Goal: Register for event/course

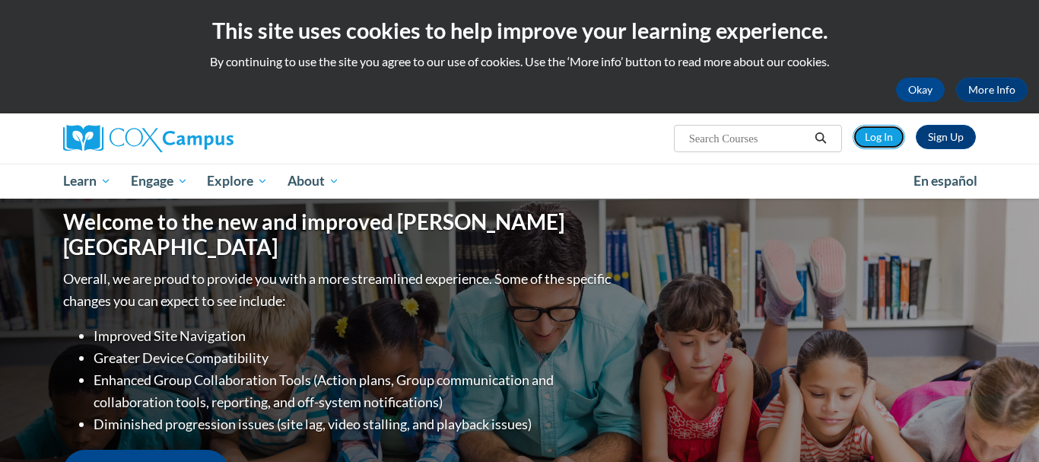
click at [873, 142] on link "Log In" at bounding box center [879, 137] width 52 height 24
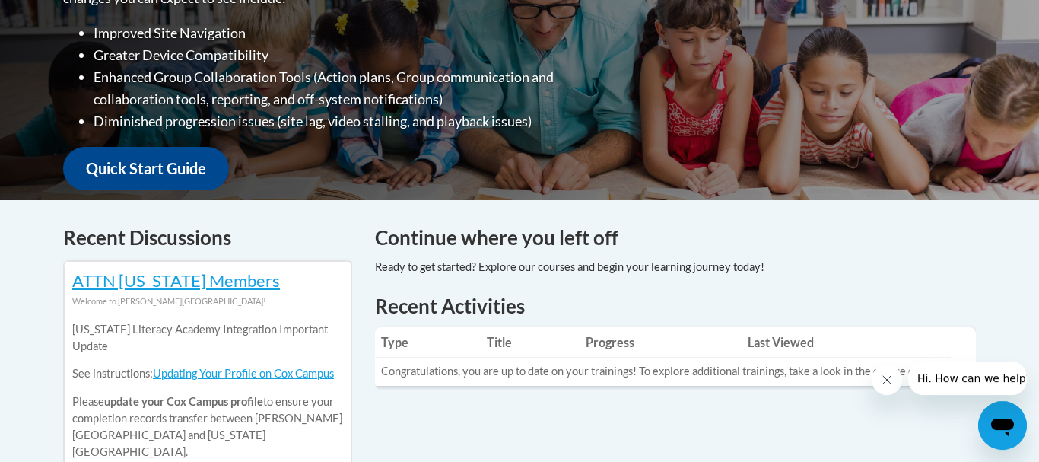
scroll to position [187, 0]
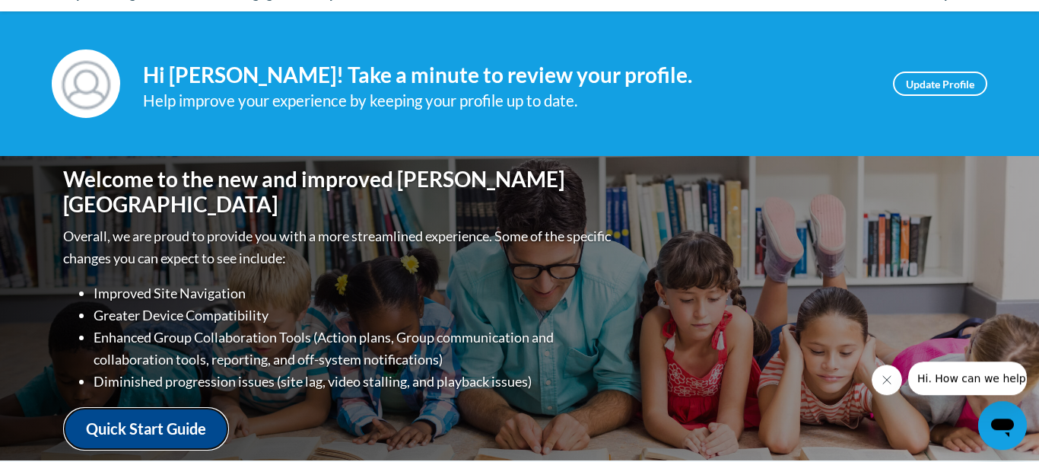
click at [158, 421] on link "Quick Start Guide" at bounding box center [146, 428] width 166 height 43
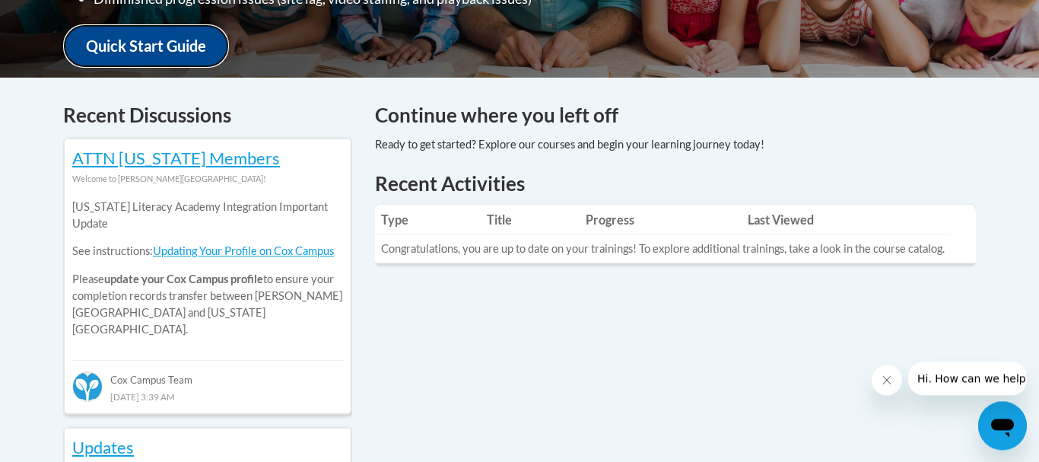
scroll to position [574, 0]
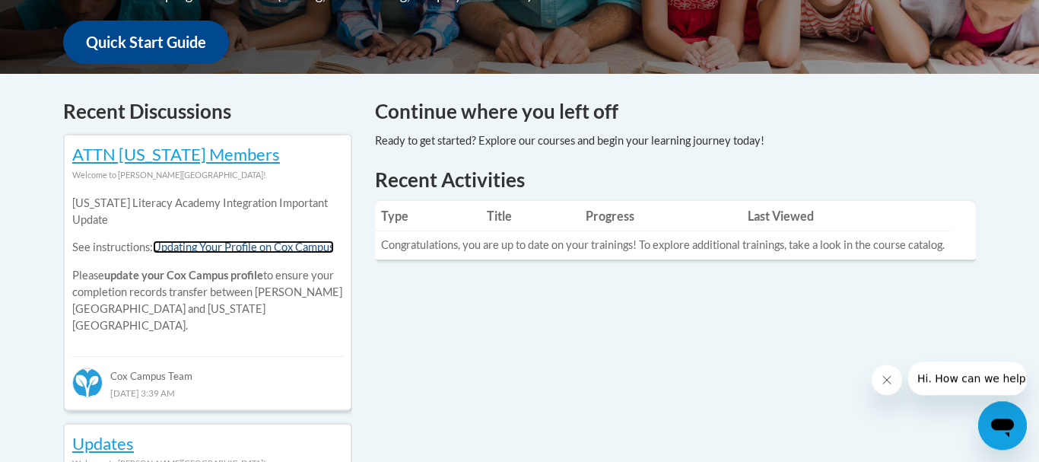
click at [247, 251] on link "Updating Your Profile on Cox Campus" at bounding box center [243, 246] width 181 height 13
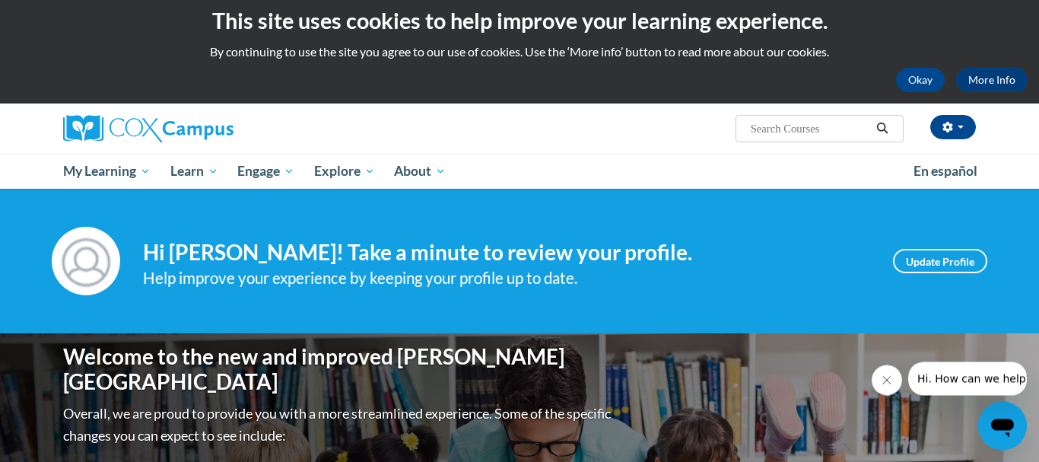
scroll to position [0, 0]
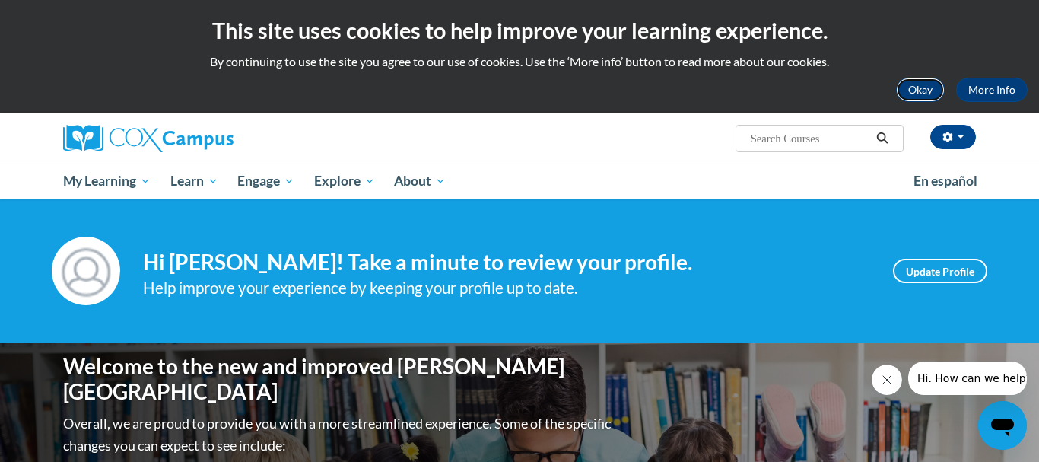
click at [912, 94] on button "Okay" at bounding box center [920, 90] width 49 height 24
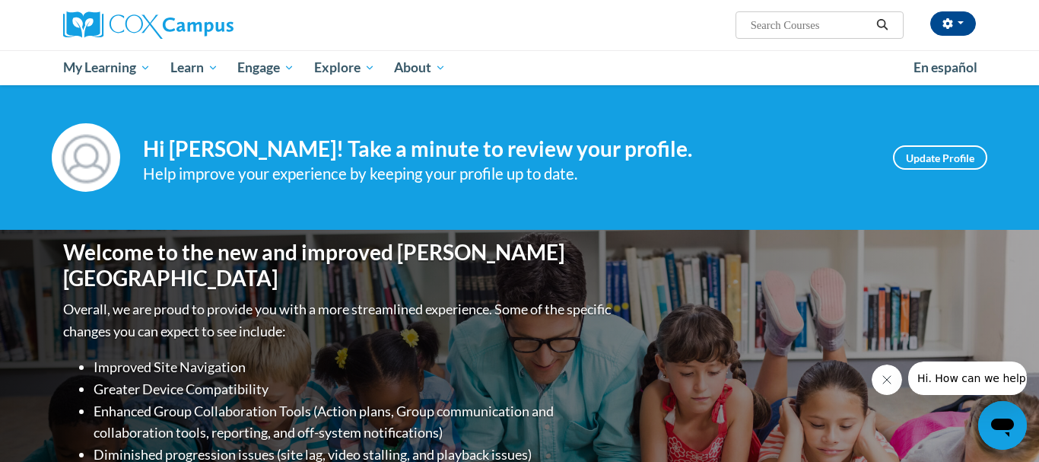
click at [759, 25] on input "Search..." at bounding box center [810, 25] width 122 height 18
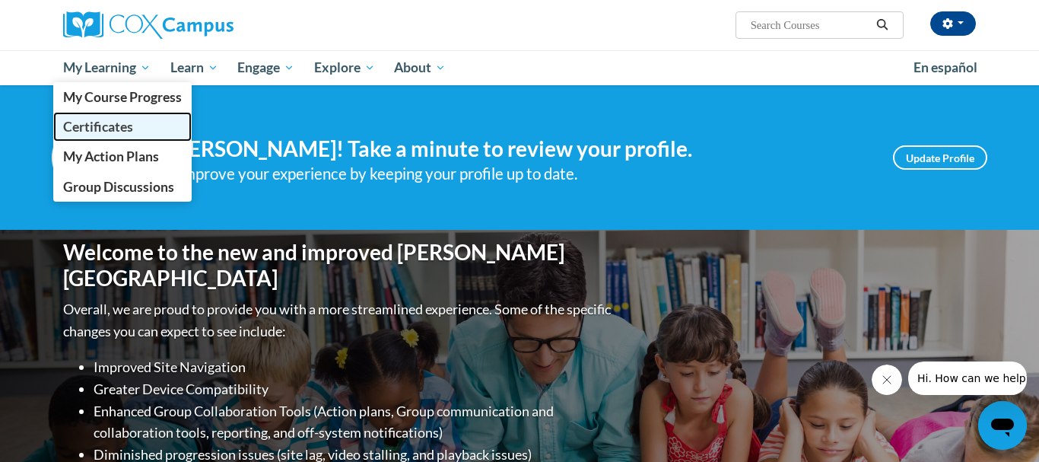
click at [119, 123] on span "Certificates" at bounding box center [98, 127] width 70 height 16
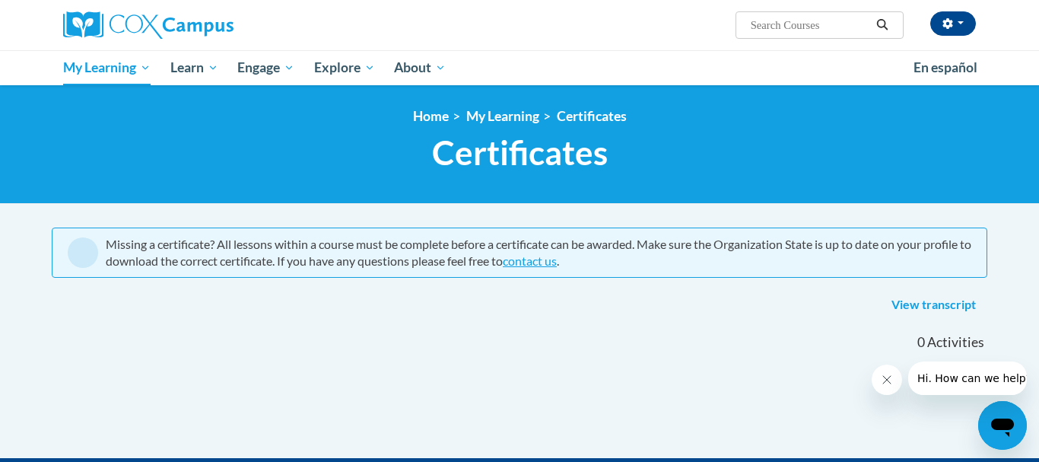
click at [815, 33] on input "Search..." at bounding box center [810, 25] width 122 height 18
type input "oral language development"
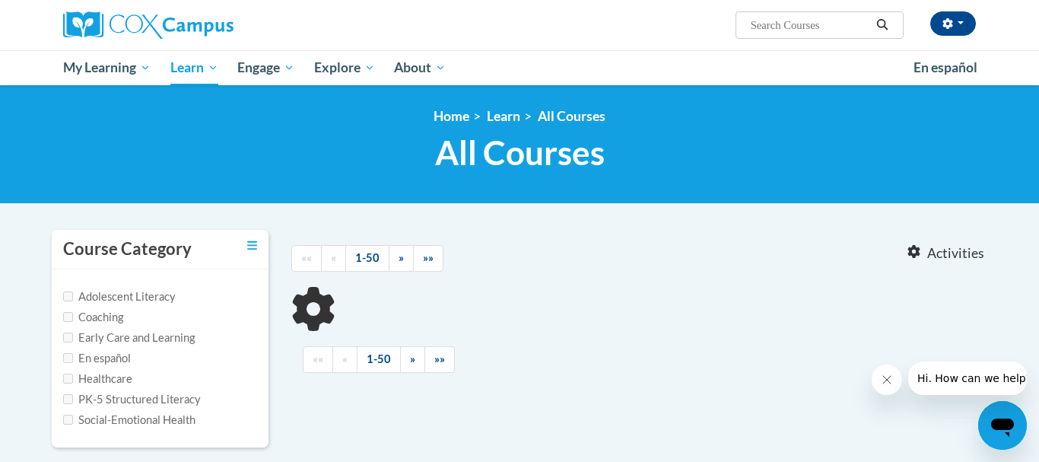
type input "oral language development"
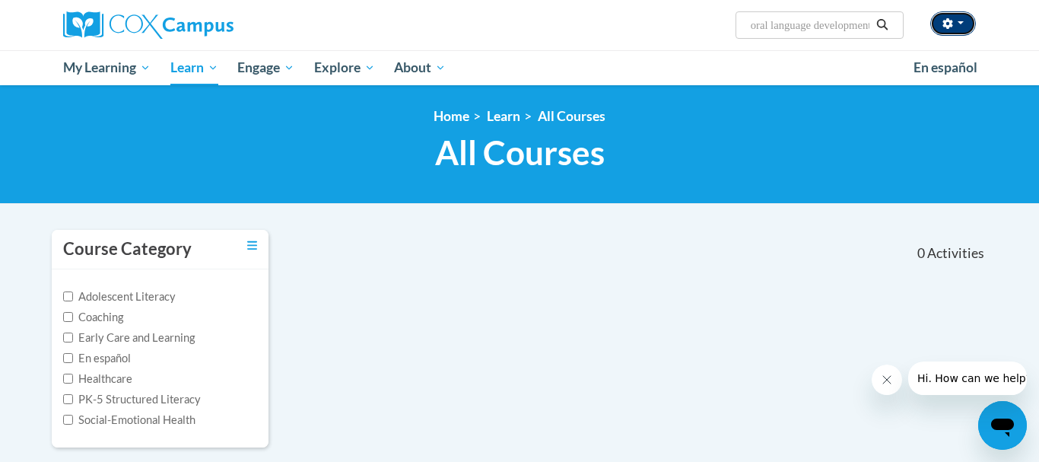
click at [959, 19] on button "button" at bounding box center [953, 23] width 46 height 24
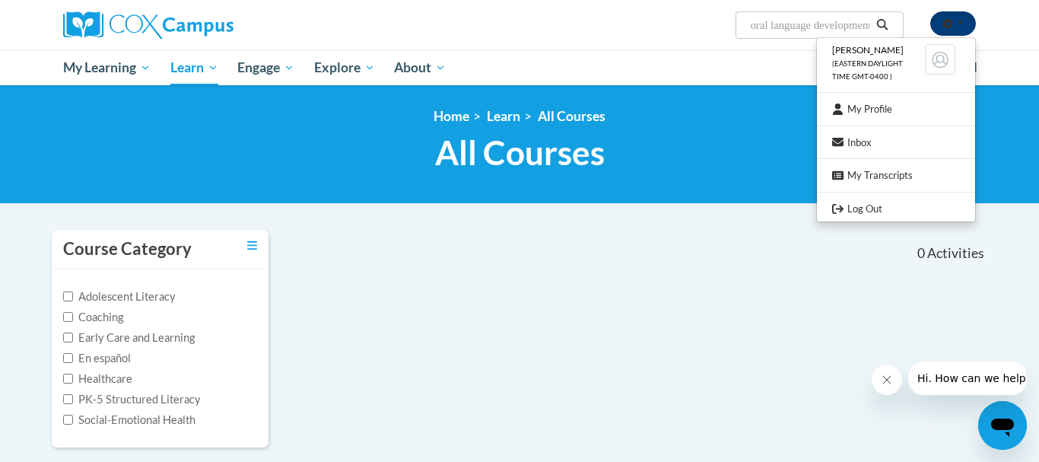
click at [959, 19] on button "button" at bounding box center [953, 23] width 46 height 24
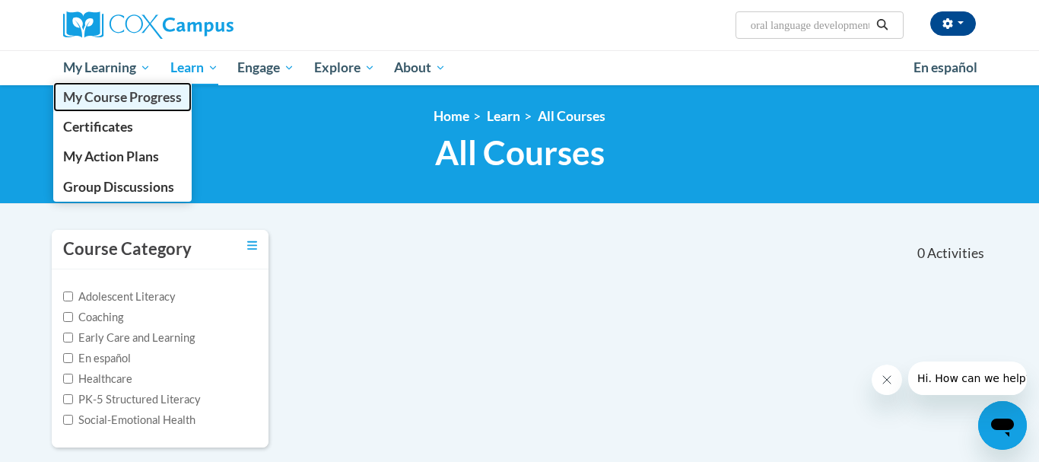
click at [110, 103] on span "My Course Progress" at bounding box center [122, 97] width 119 height 16
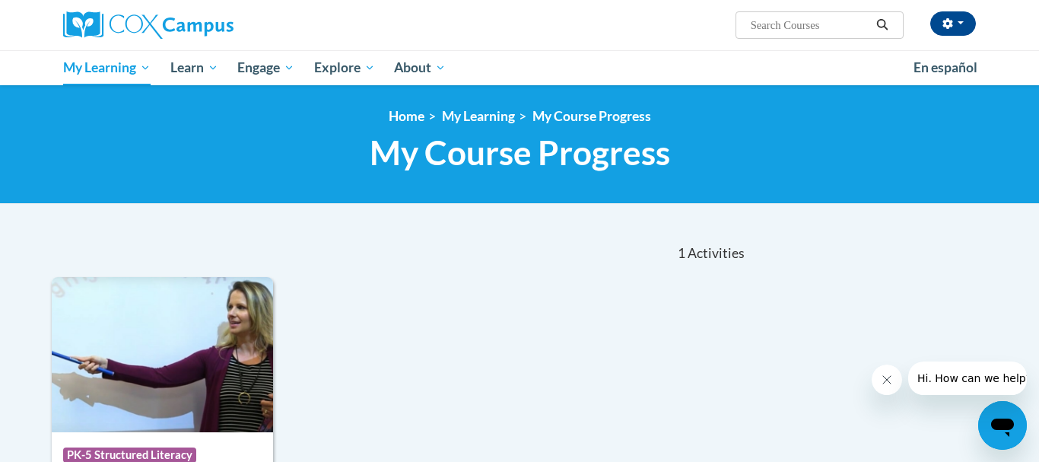
click at [801, 35] on span "Search Search..." at bounding box center [820, 24] width 168 height 27
click at [801, 30] on input "Search..." at bounding box center [810, 25] width 122 height 18
type input "oral language development"
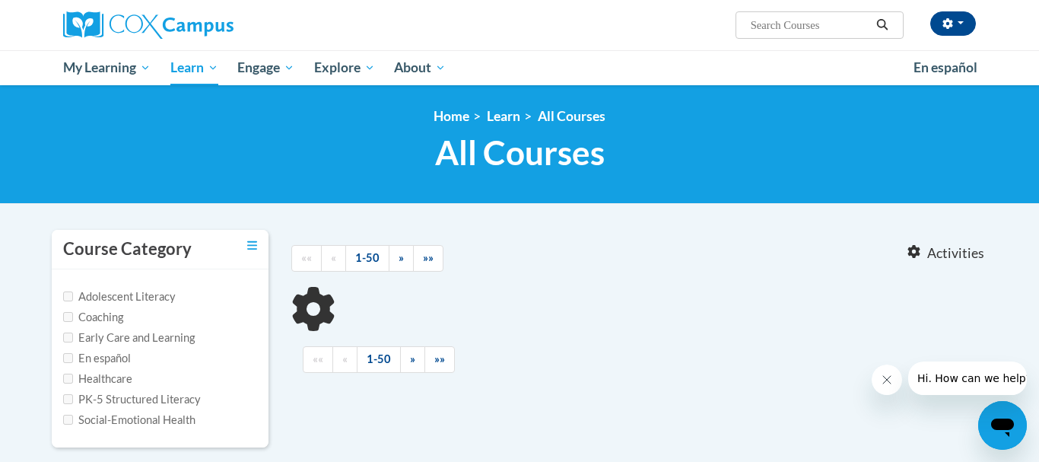
type input "oral language development"
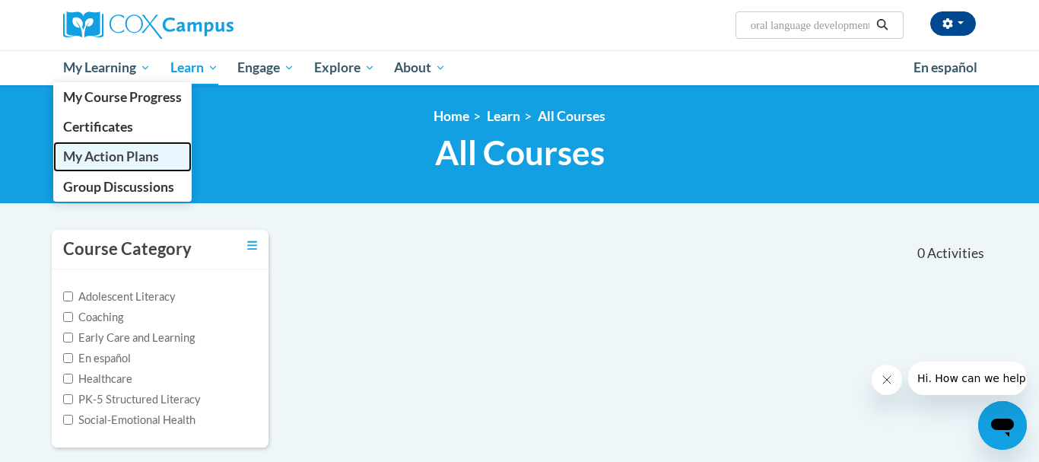
click at [116, 155] on span "My Action Plans" at bounding box center [111, 156] width 96 height 16
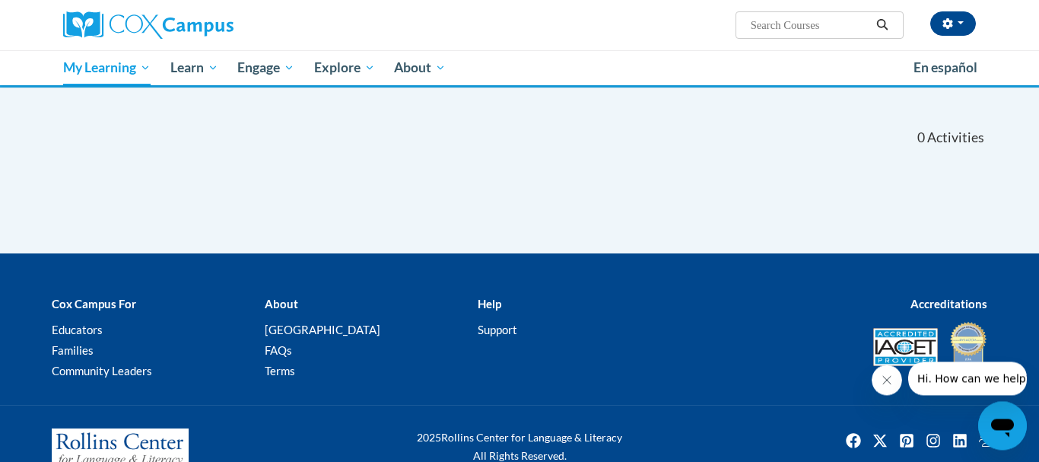
scroll to position [157, 0]
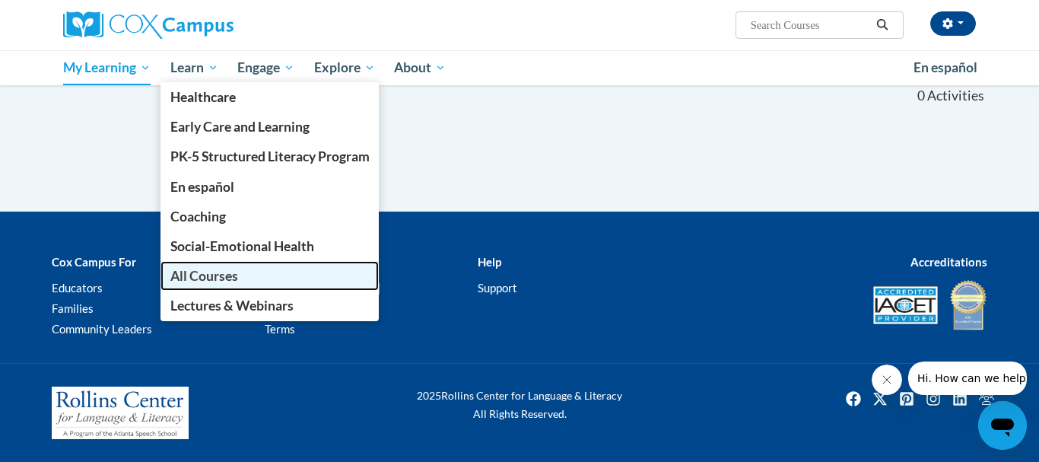
click at [195, 269] on span "All Courses" at bounding box center [204, 276] width 68 height 16
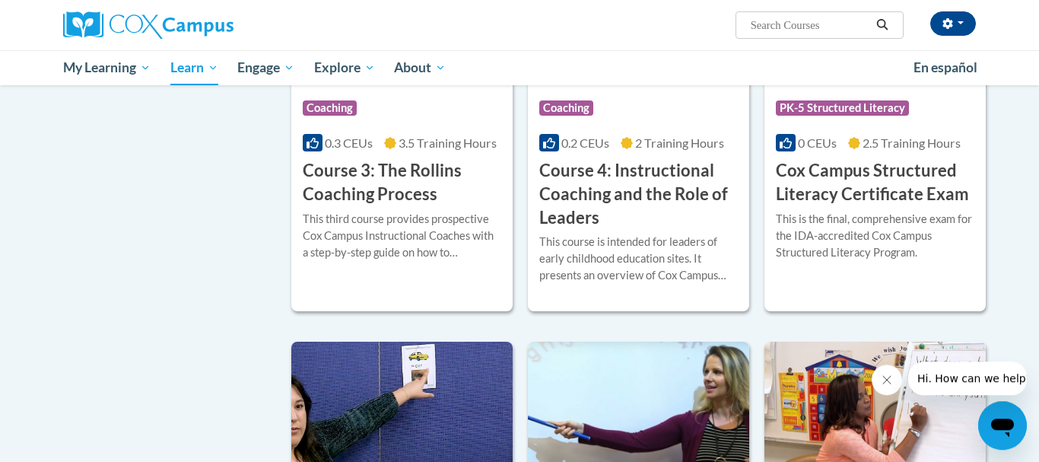
scroll to position [1205, 0]
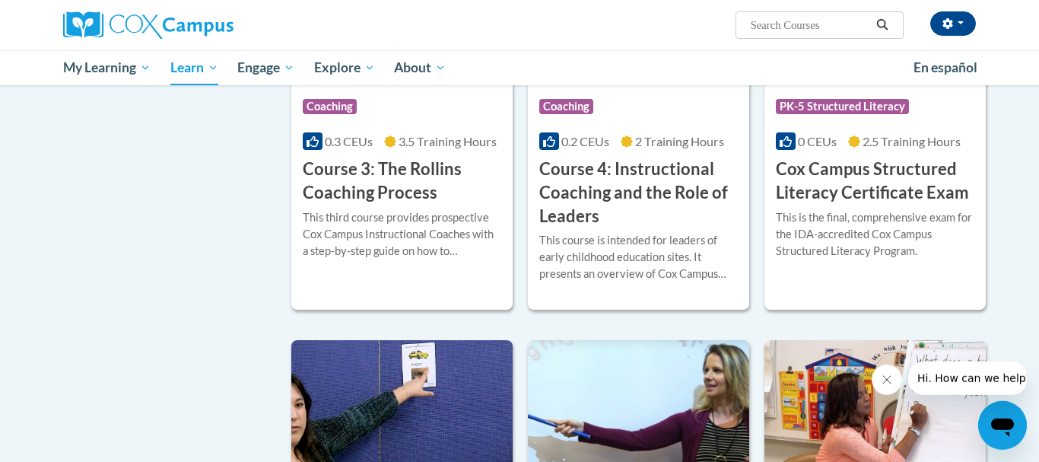
click at [761, 28] on input "Search..." at bounding box center [810, 25] width 122 height 18
paste input "Systematic and Explicit Phonics Instruction"
type input "Systematic and Explicit Phonics Instruction"
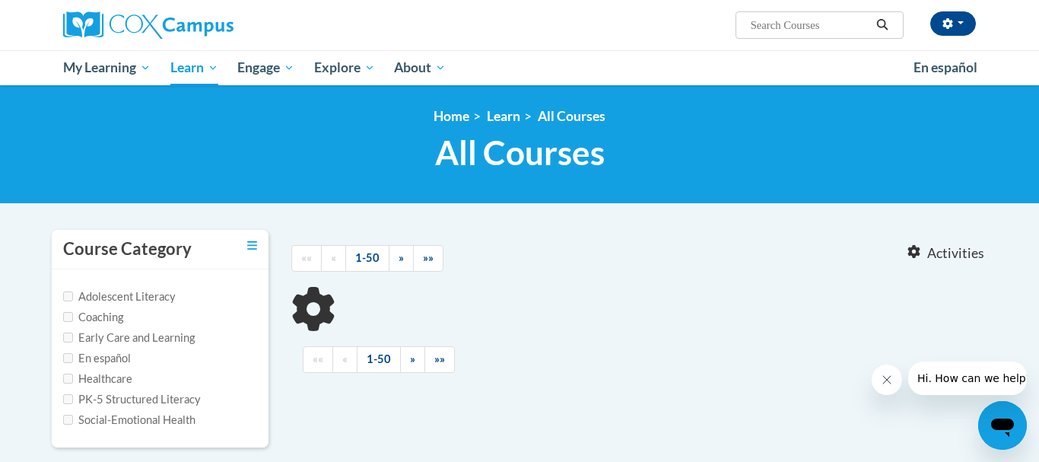
type input "Systematic and Explicit Phonics Instruction"
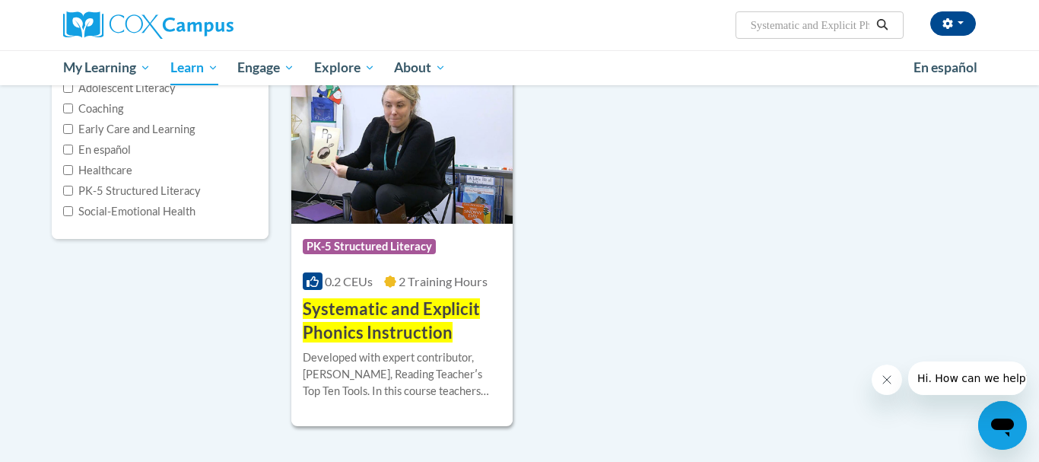
scroll to position [209, 0]
click at [364, 311] on span "Systematic and Explicit Phonics Instruction" at bounding box center [391, 319] width 177 height 44
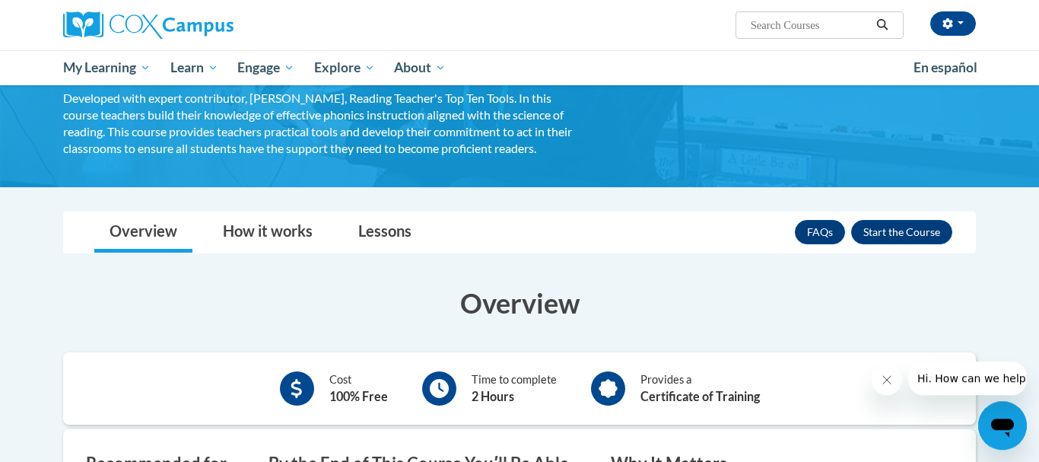
scroll to position [150, 0]
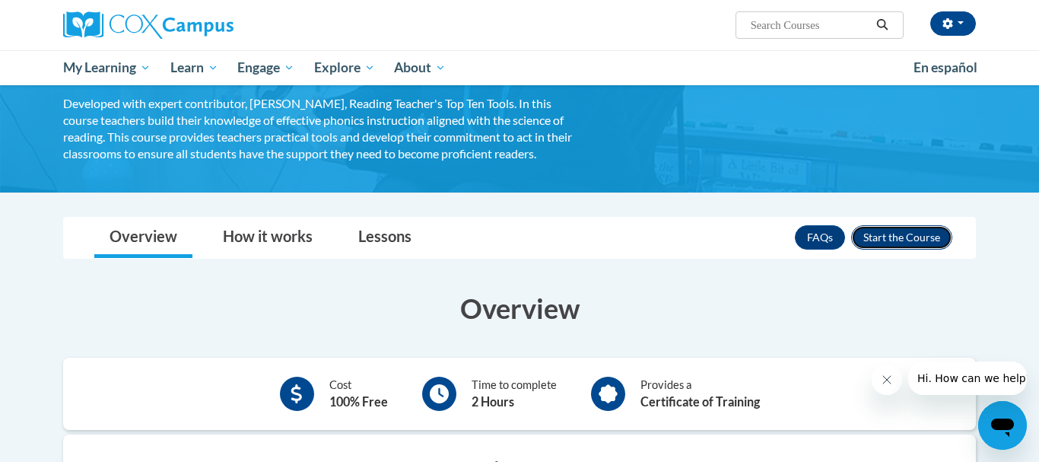
click at [901, 238] on button "Enroll" at bounding box center [901, 237] width 101 height 24
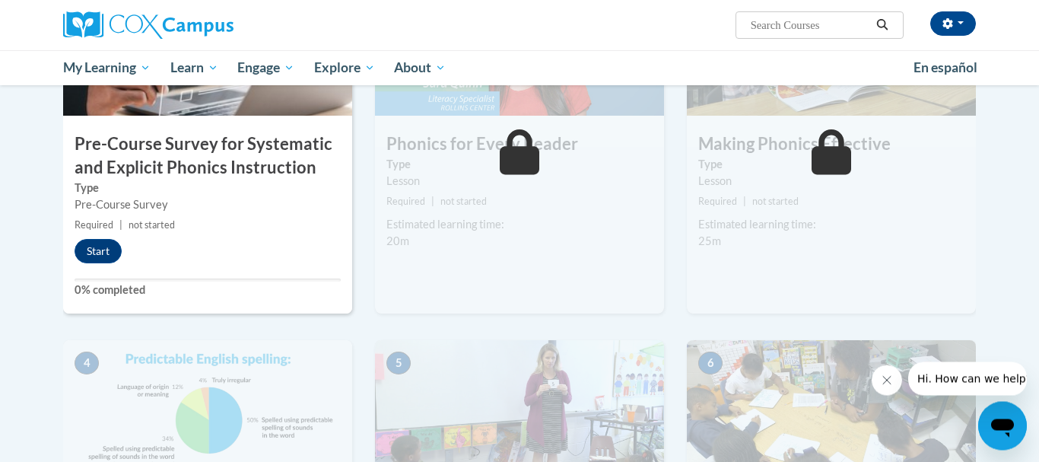
scroll to position [456, 0]
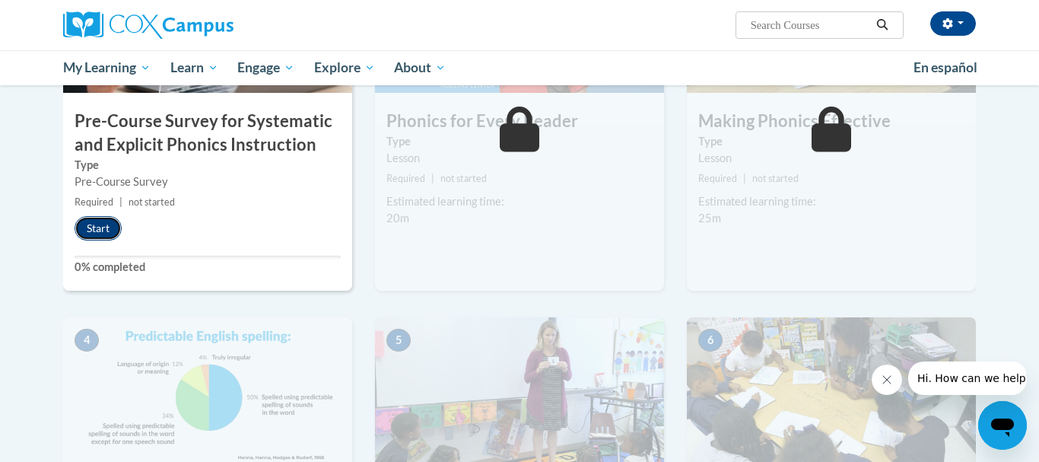
click at [98, 230] on button "Start" at bounding box center [98, 228] width 47 height 24
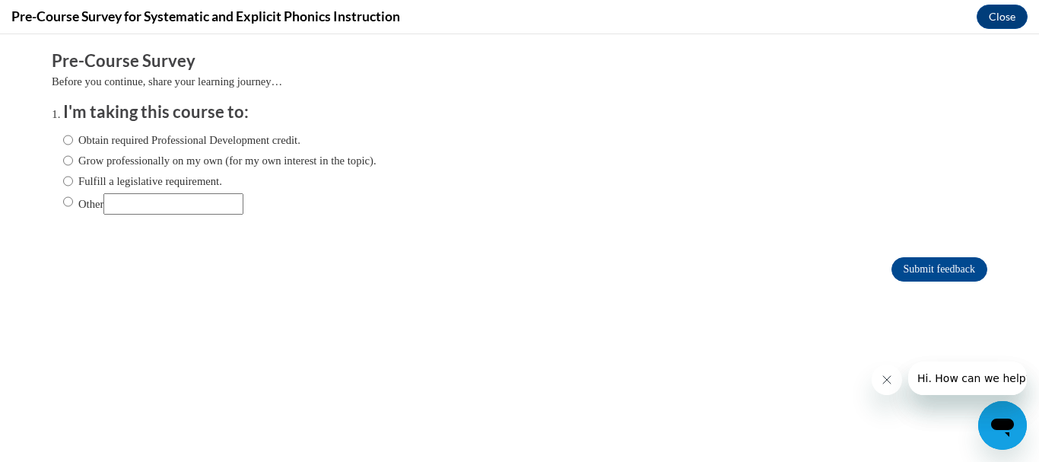
scroll to position [0, 0]
click at [66, 203] on input "Other" at bounding box center [68, 201] width 10 height 17
radio input "true"
click at [152, 199] on input "Other" at bounding box center [173, 203] width 140 height 21
type input "R"
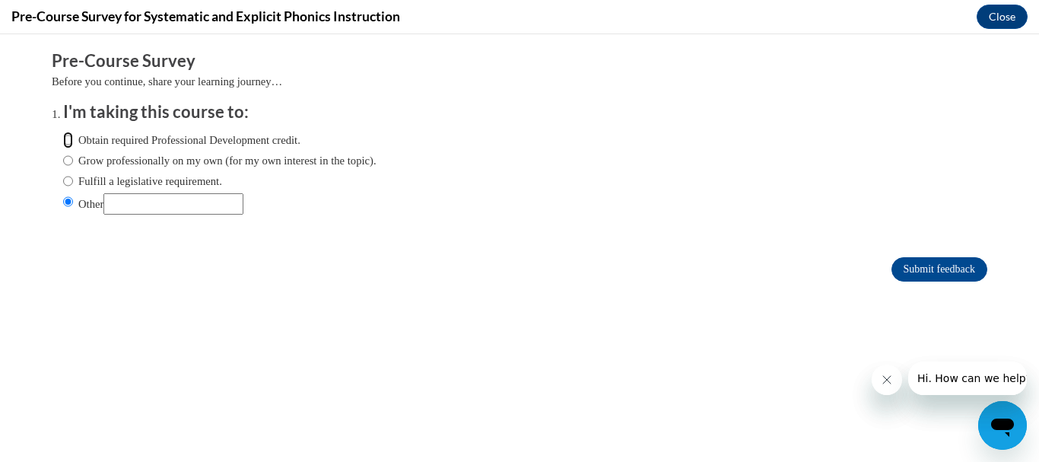
click at [68, 141] on input "Obtain required Professional Development credit." at bounding box center [68, 140] width 10 height 17
radio input "true"
click at [961, 267] on input "Submit feedback" at bounding box center [940, 269] width 96 height 24
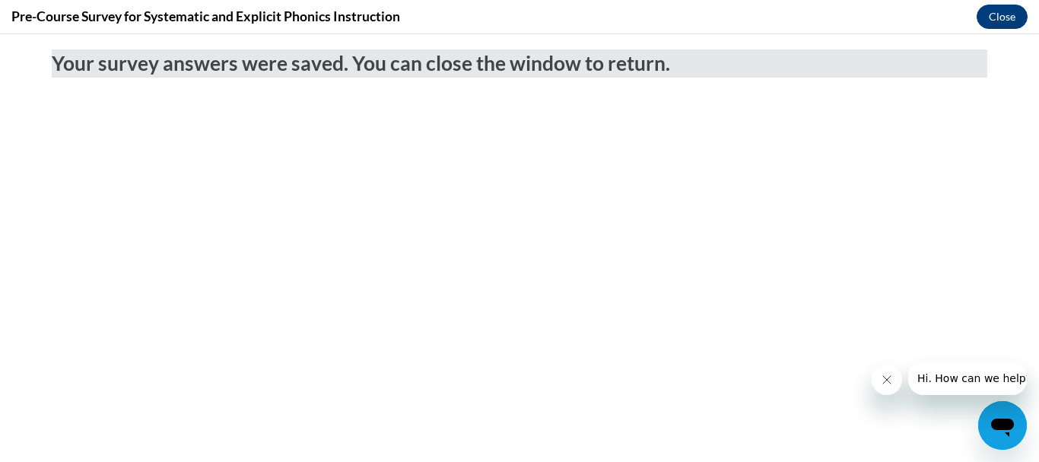
click at [988, 17] on button "Close" at bounding box center [1002, 17] width 51 height 24
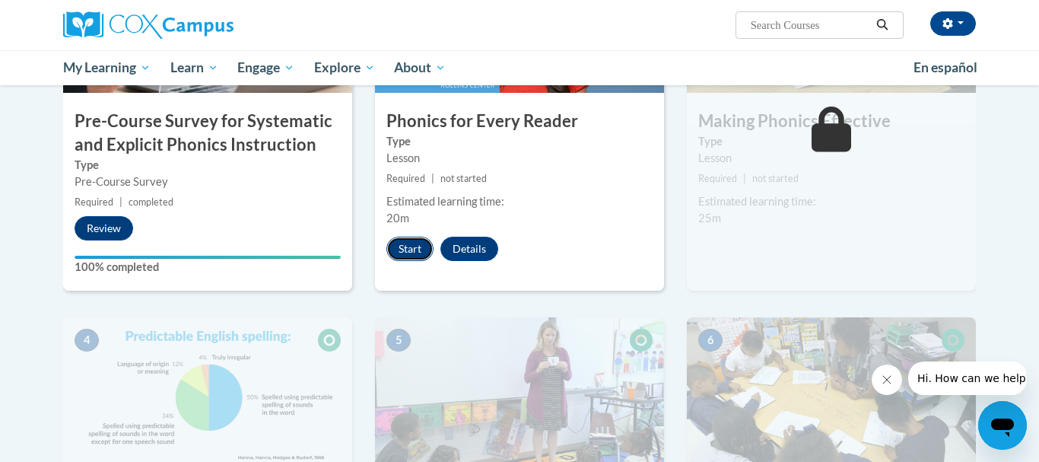
click at [405, 250] on button "Start" at bounding box center [409, 249] width 47 height 24
